Goal: Navigation & Orientation: Find specific page/section

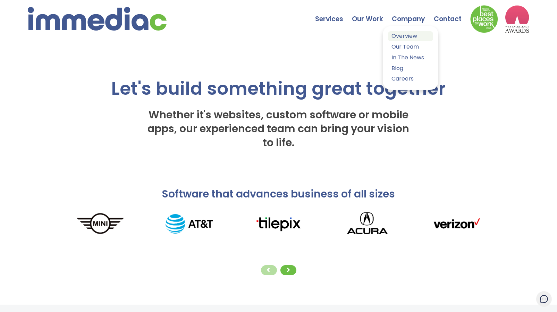
click at [408, 37] on link "Overview" at bounding box center [410, 36] width 45 height 10
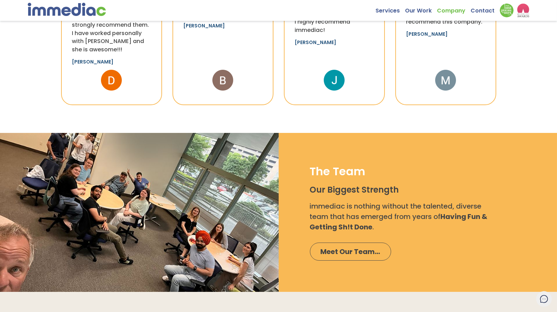
scroll to position [717, 0]
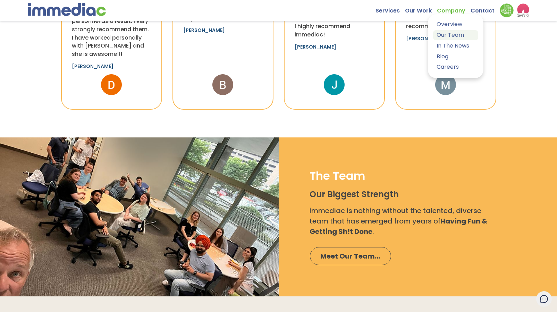
click at [452, 37] on link "Our Team" at bounding box center [455, 35] width 45 height 10
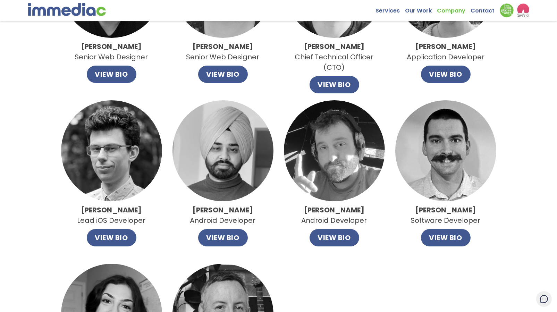
scroll to position [308, 0]
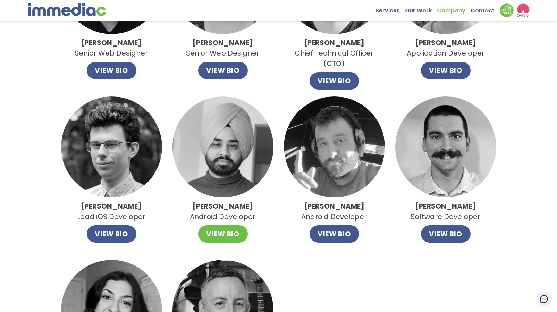
click at [240, 234] on button "VIEW BIO" at bounding box center [223, 233] width 50 height 17
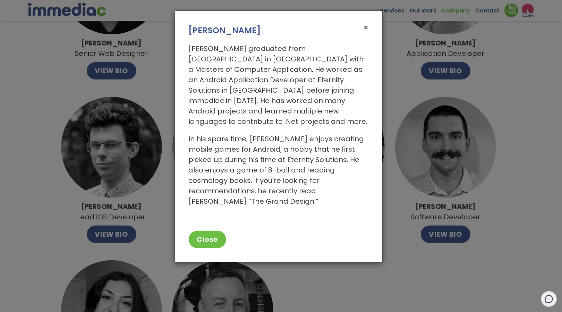
click at [366, 27] on span "×" at bounding box center [366, 28] width 5 height 10
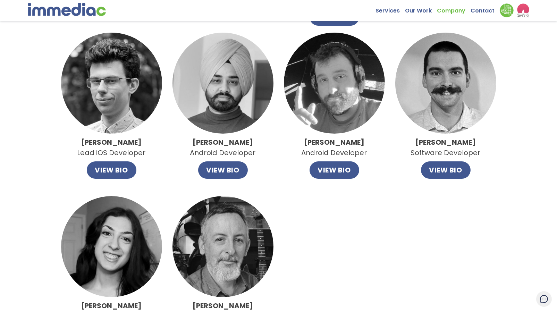
scroll to position [375, 0]
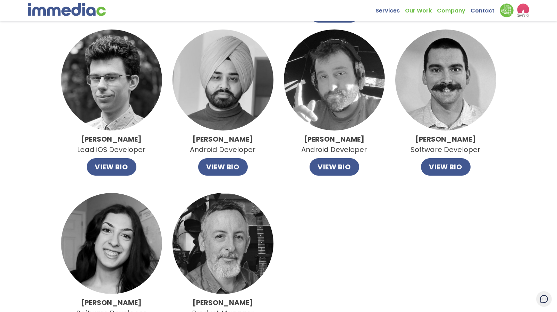
click at [417, 9] on link "Our Work" at bounding box center [421, 8] width 32 height 11
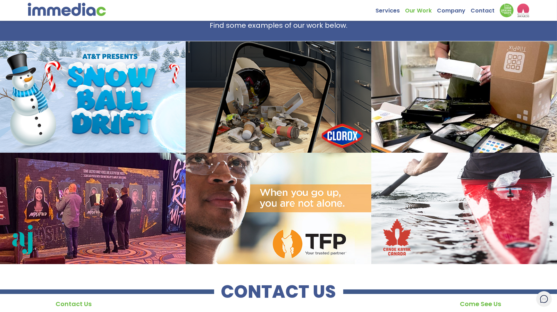
scroll to position [663, 0]
